Goal: Task Accomplishment & Management: Complete application form

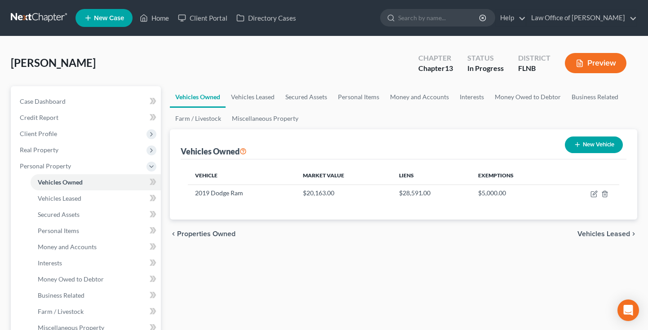
scroll to position [148, 0]
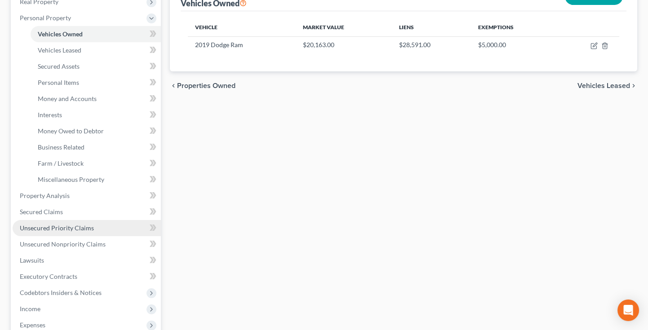
click at [74, 225] on span "Unsecured Priority Claims" at bounding box center [57, 228] width 74 height 8
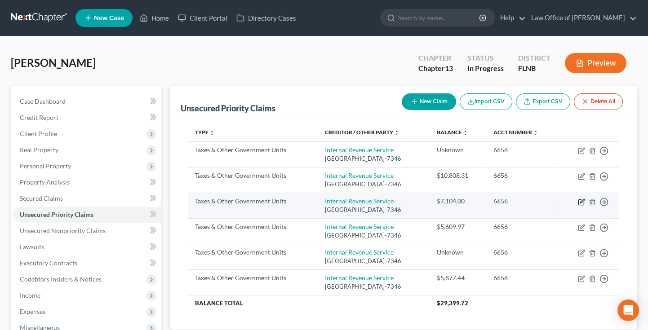
click at [579, 200] on icon "button" at bounding box center [580, 202] width 5 height 5
select select "0"
select select "39"
select select "0"
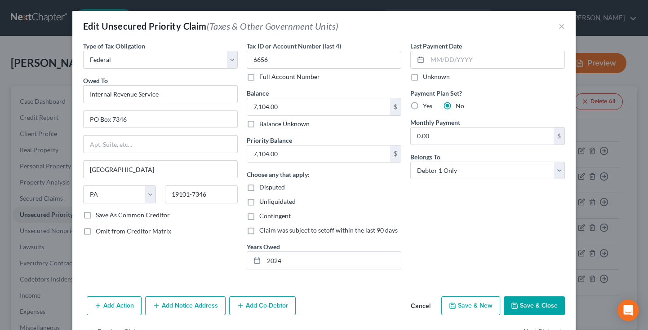
click at [541, 307] on button "Save & Close" at bounding box center [534, 306] width 61 height 19
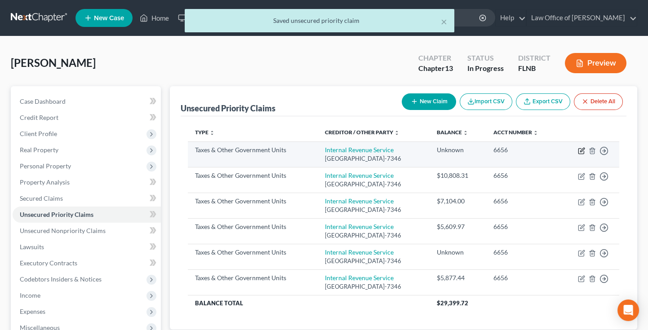
click at [584, 151] on icon "button" at bounding box center [580, 151] width 5 height 5
select select "0"
select select "39"
select select "0"
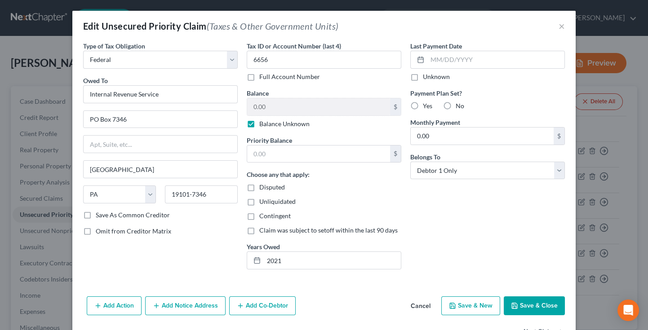
click at [516, 302] on button "Save & Close" at bounding box center [534, 306] width 61 height 19
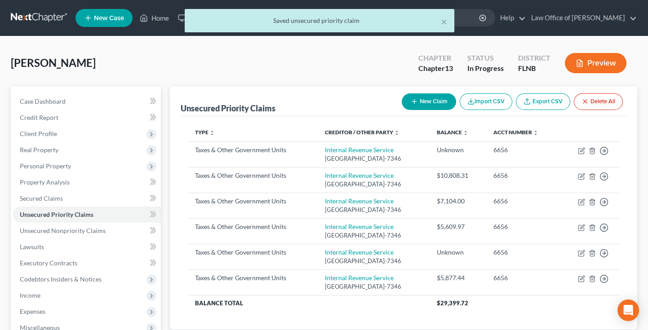
click at [144, 16] on div "× Saved unsecured priority claim" at bounding box center [320, 23] width 648 height 28
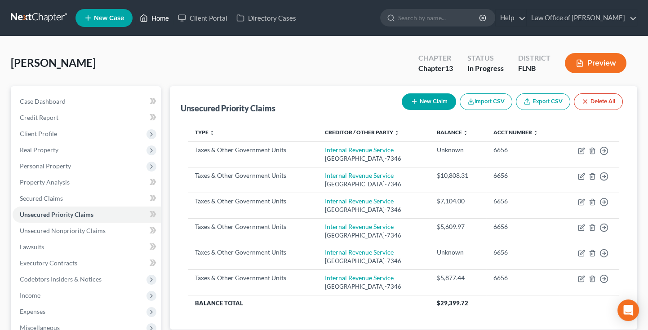
click at [161, 19] on link "Home" at bounding box center [154, 18] width 38 height 16
